Goal: Ask a question: Seek information or help from site administrators or community

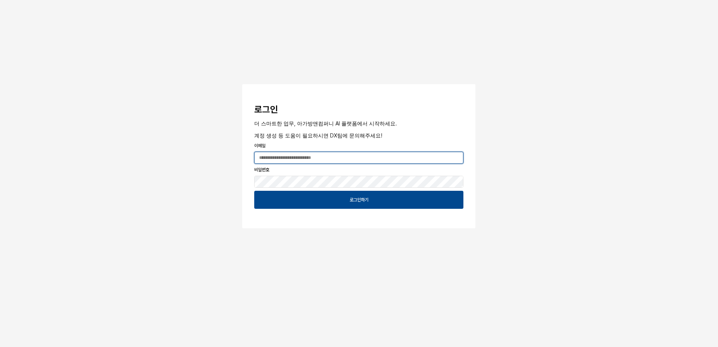
click at [350, 157] on input "App Frame" at bounding box center [359, 157] width 208 height 11
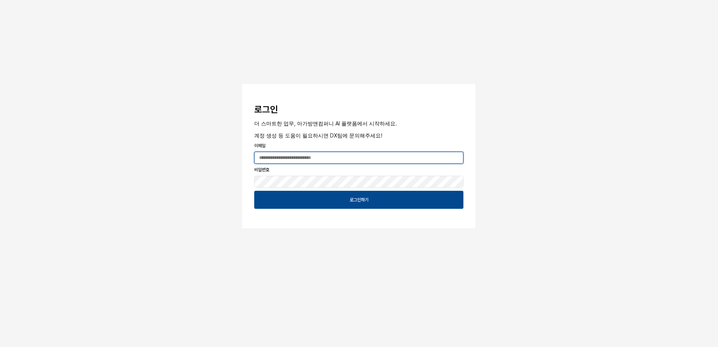
click at [351, 157] on input "App Frame" at bounding box center [359, 157] width 208 height 11
click at [358, 159] on input "App Frame" at bounding box center [359, 157] width 208 height 11
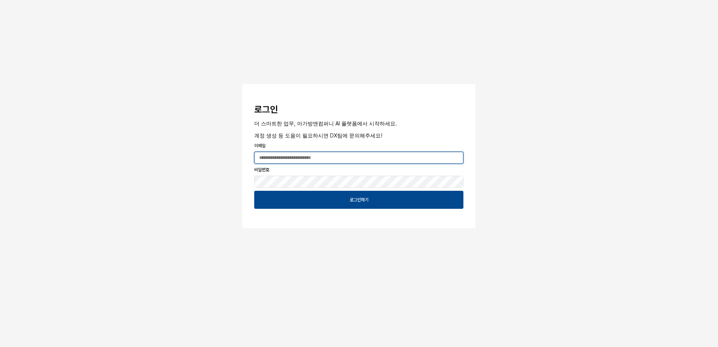
click at [359, 158] on input "App Frame" at bounding box center [359, 157] width 208 height 11
click at [371, 168] on p "비밀번호" at bounding box center [358, 169] width 209 height 7
click at [308, 160] on input "App Frame" at bounding box center [359, 157] width 208 height 11
drag, startPoint x: 328, startPoint y: 136, endPoint x: 343, endPoint y: 136, distance: 15.0
click at [343, 136] on p "계정 생성 등 도움이 필요하시면 DX팀에 문의해주세요!" at bounding box center [358, 135] width 209 height 8
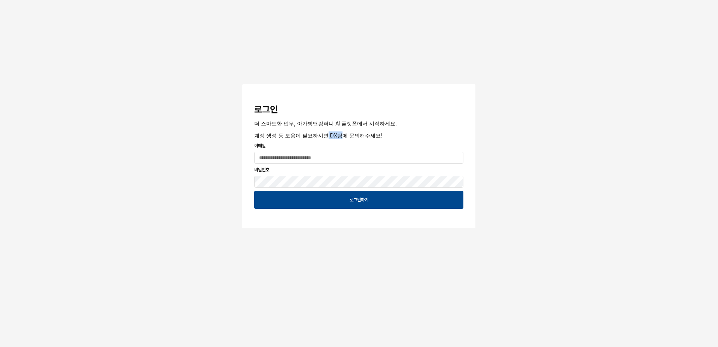
copy p "DX팀"
